Goal: Task Accomplishment & Management: Use online tool/utility

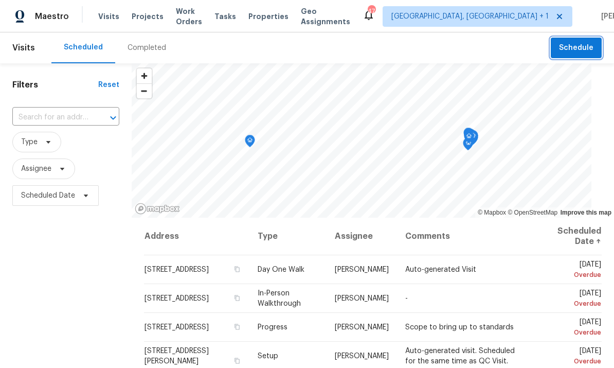
click at [584, 52] on span "Schedule" at bounding box center [576, 48] width 34 height 13
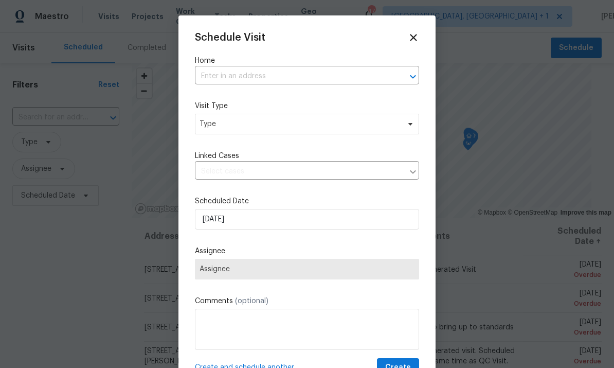
click at [248, 77] on input "text" at bounding box center [292, 76] width 195 height 16
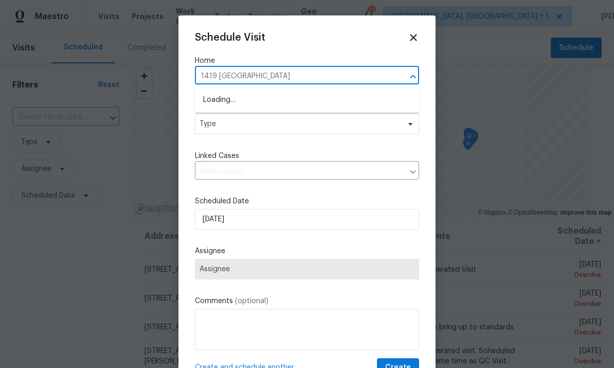
type input "1419 [GEOGRAPHIC_DATA]"
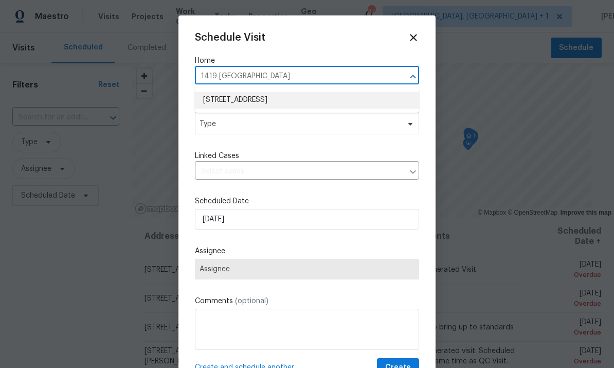
click at [290, 100] on li "[STREET_ADDRESS]" at bounding box center [307, 100] width 224 height 17
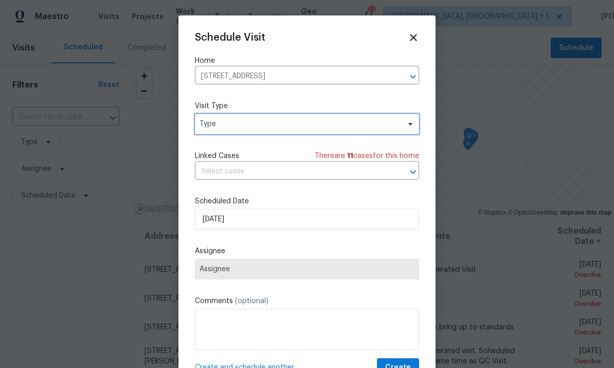
click at [403, 128] on span at bounding box center [408, 124] width 11 height 8
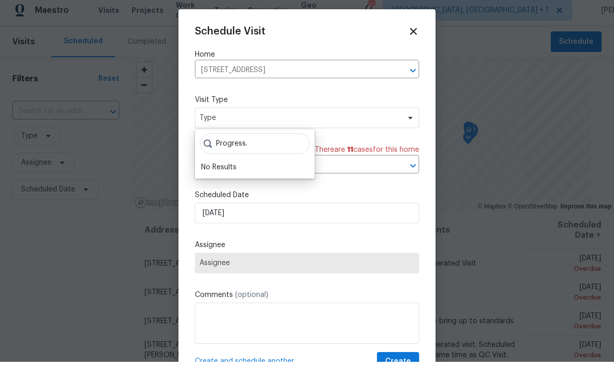
scroll to position [6, 0]
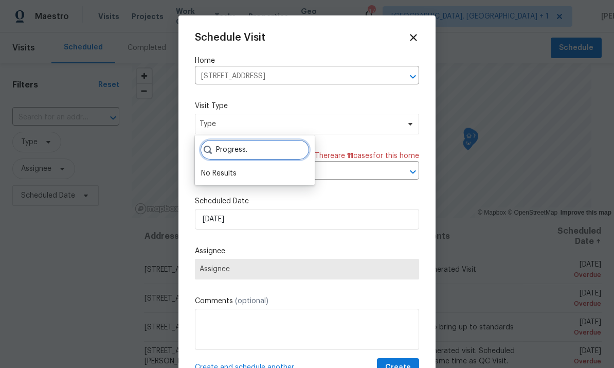
type input "Progress."
click at [388, 269] on span "Assignee" at bounding box center [307, 269] width 215 height 8
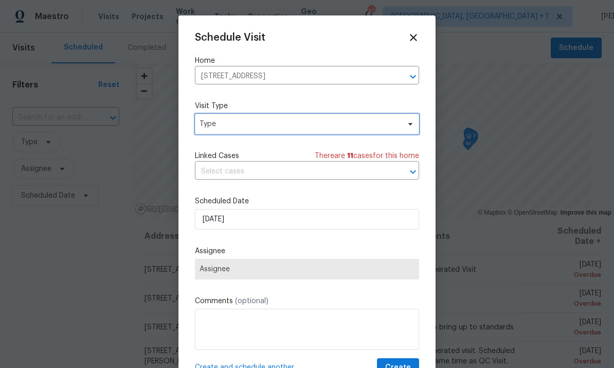
click at [406, 126] on span at bounding box center [408, 124] width 11 height 8
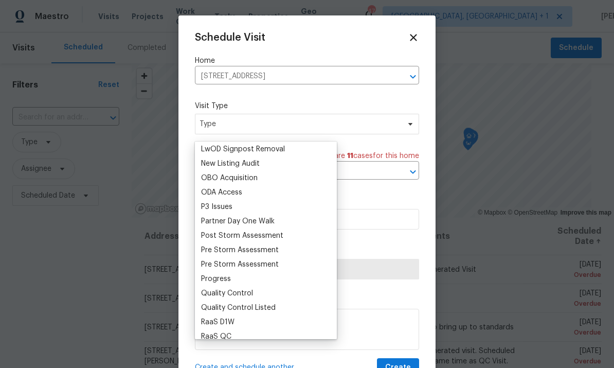
scroll to position [563, 0]
click at [237, 273] on div "Progress" at bounding box center [266, 279] width 136 height 14
click at [224, 278] on div "Progress" at bounding box center [216, 279] width 30 height 10
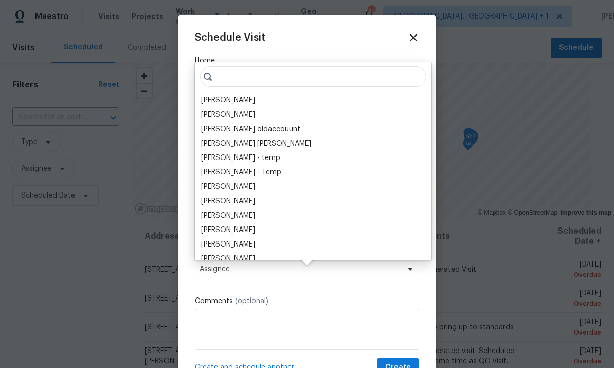
click at [250, 95] on div "[PERSON_NAME]" at bounding box center [228, 100] width 54 height 10
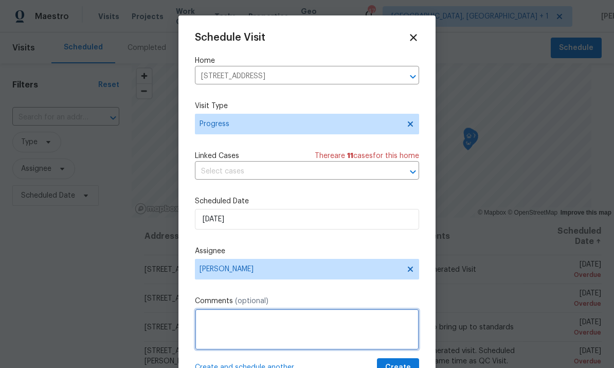
click at [241, 329] on textarea at bounding box center [307, 329] width 224 height 41
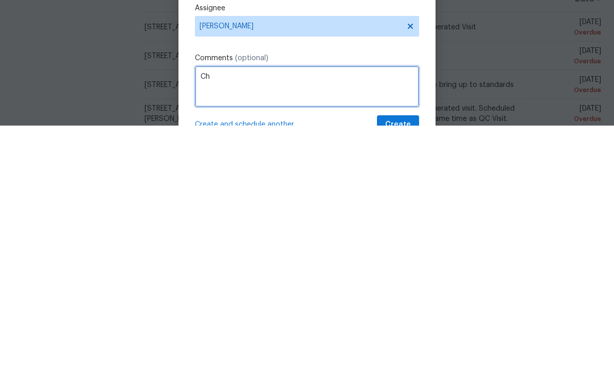
type textarea "C"
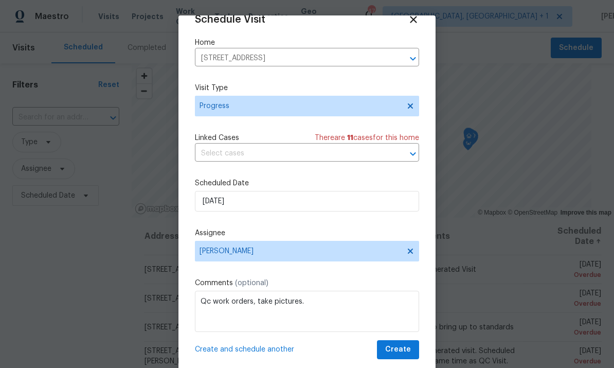
scroll to position [20, 0]
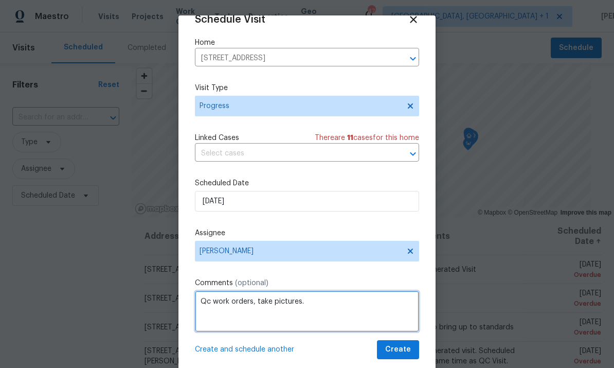
type textarea "Qc work orders, take pictures."
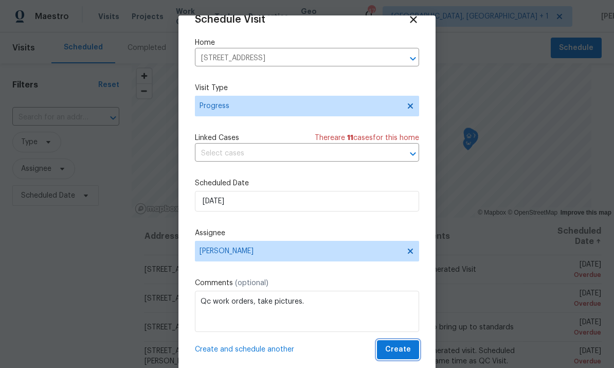
click at [404, 349] on span "Create" at bounding box center [398, 349] width 26 height 13
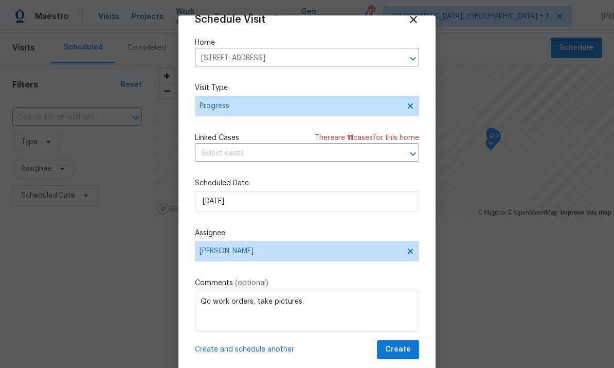
scroll to position [0, 0]
